Goal: Check status

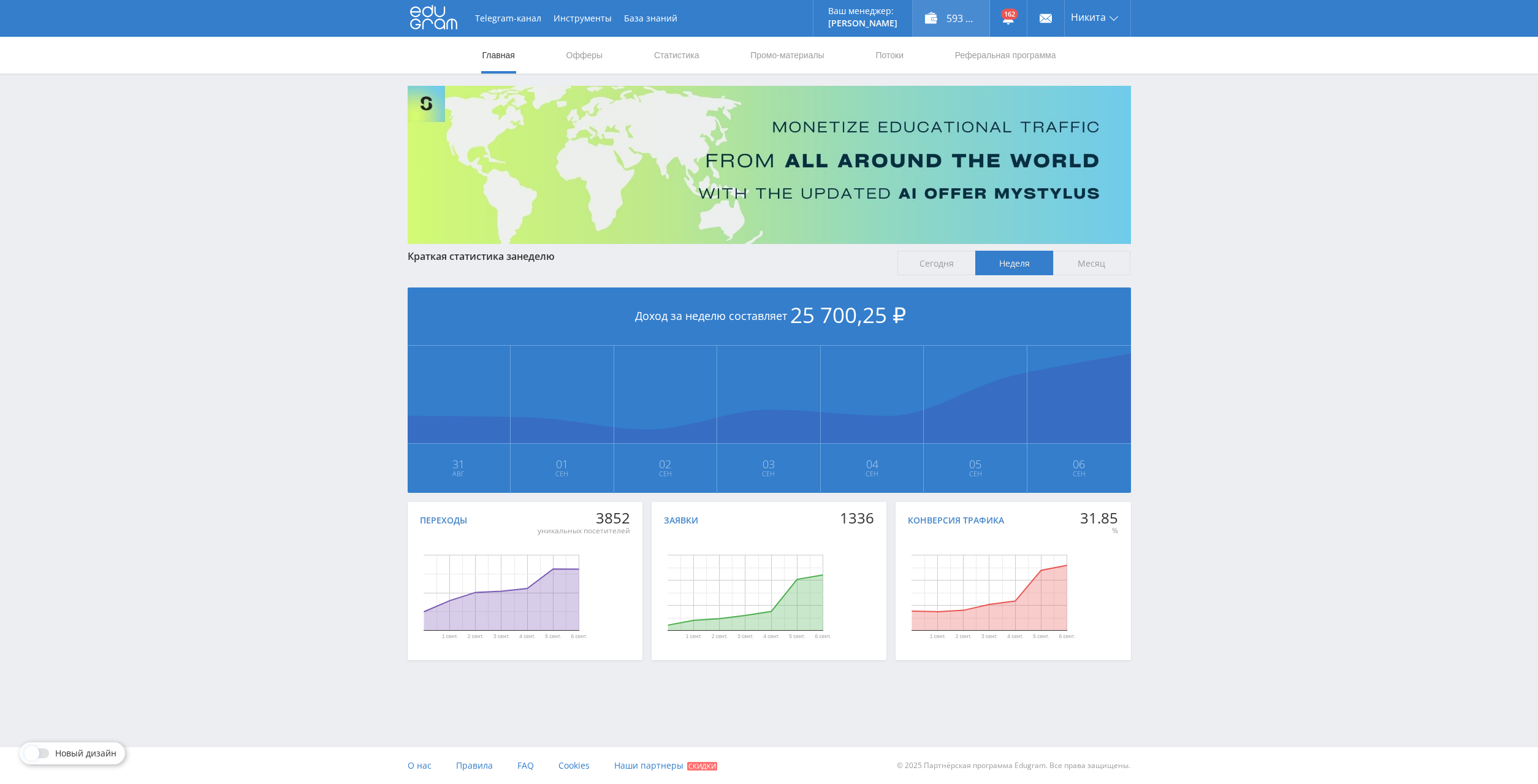
click at [936, 16] on div "593 750,00 ₽" at bounding box center [951, 18] width 76 height 37
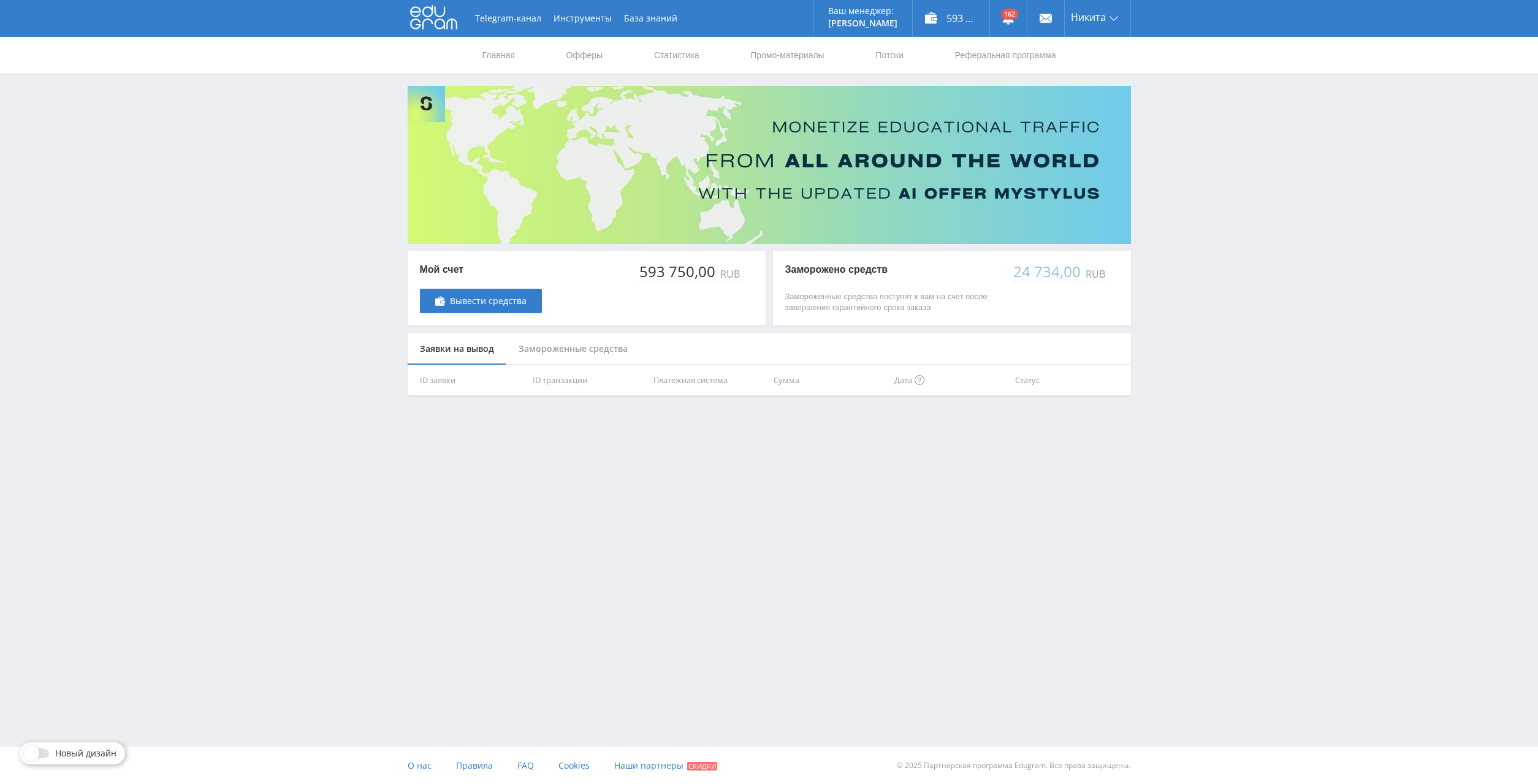
click at [679, 59] on link "Статистика" at bounding box center [677, 55] width 48 height 37
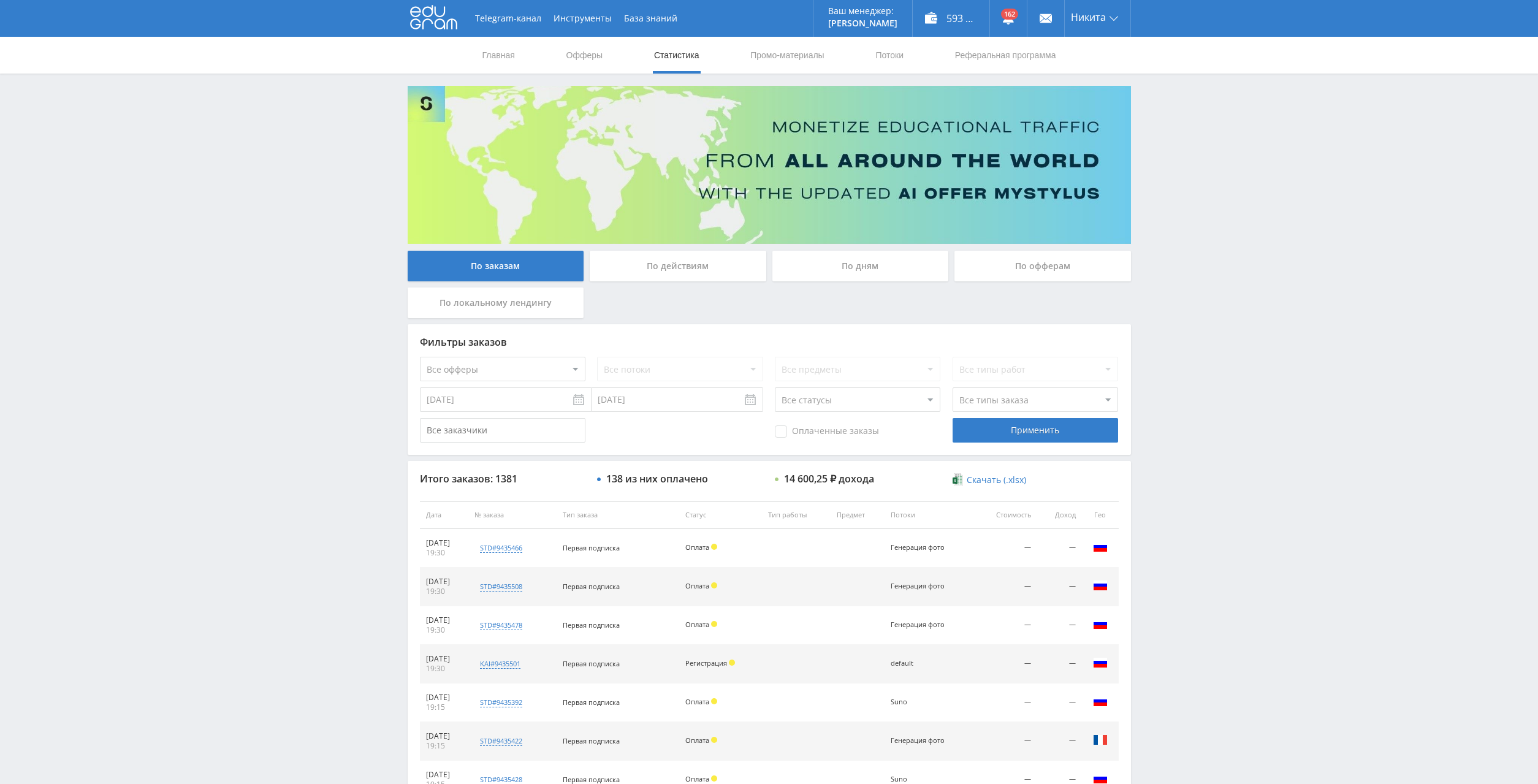
click at [857, 277] on div "По дням" at bounding box center [860, 266] width 177 height 31
click at [0, 0] on input "По дням" at bounding box center [0, 0] width 0 height 0
